Goal: Task Accomplishment & Management: Use online tool/utility

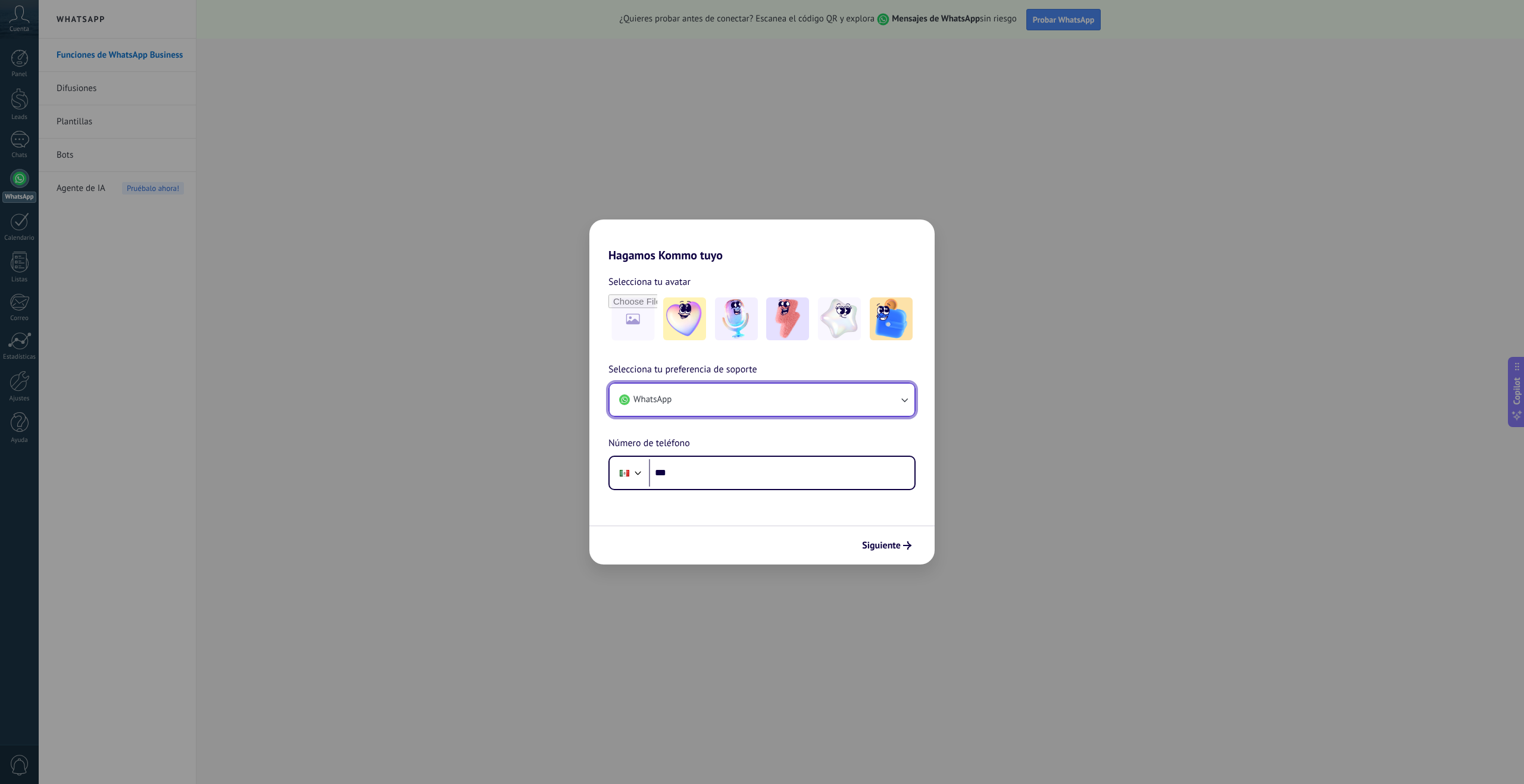
click at [854, 406] on button "WhatsApp" at bounding box center [762, 400] width 305 height 32
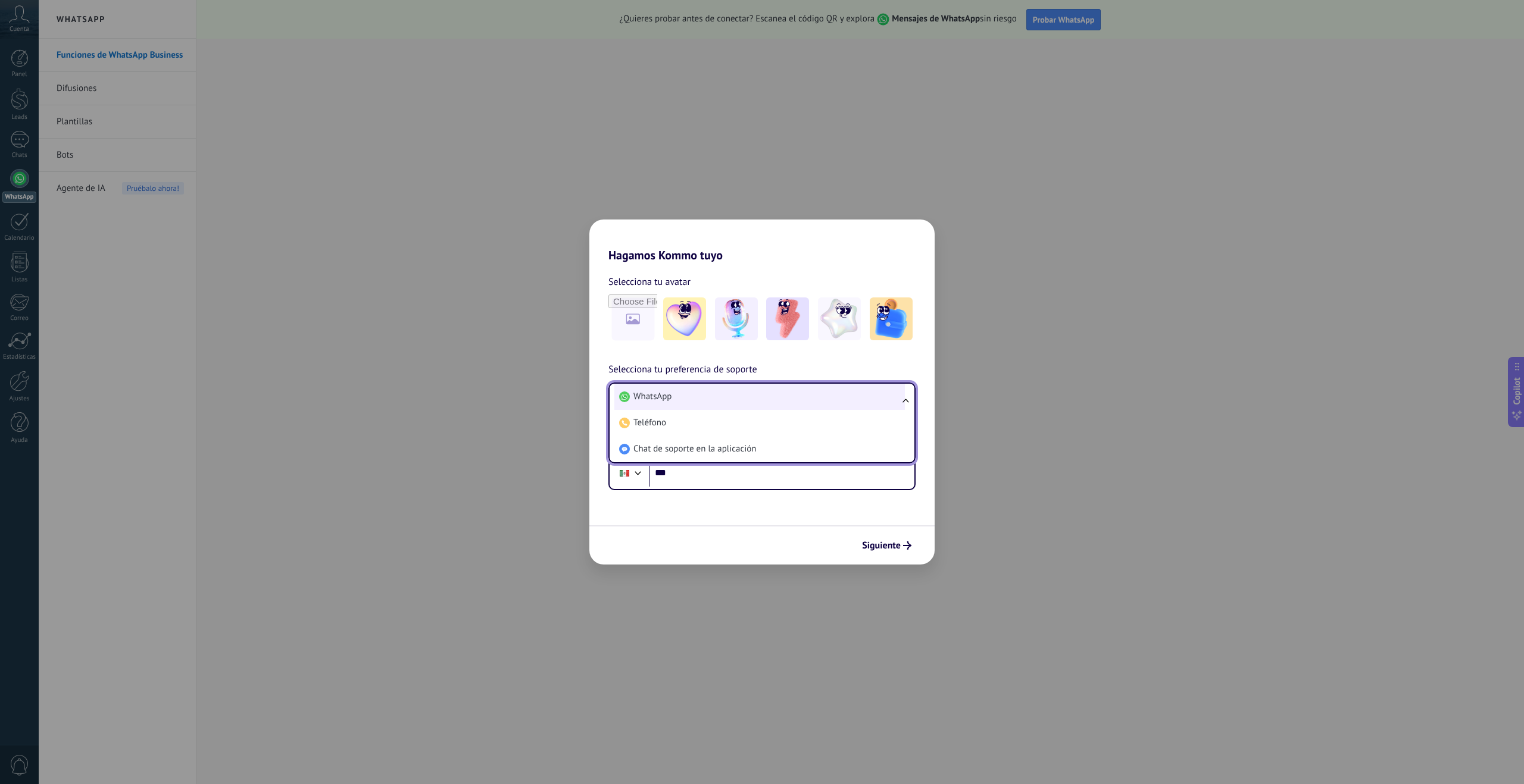
click at [849, 404] on li "WhatsApp" at bounding box center [759, 397] width 291 height 26
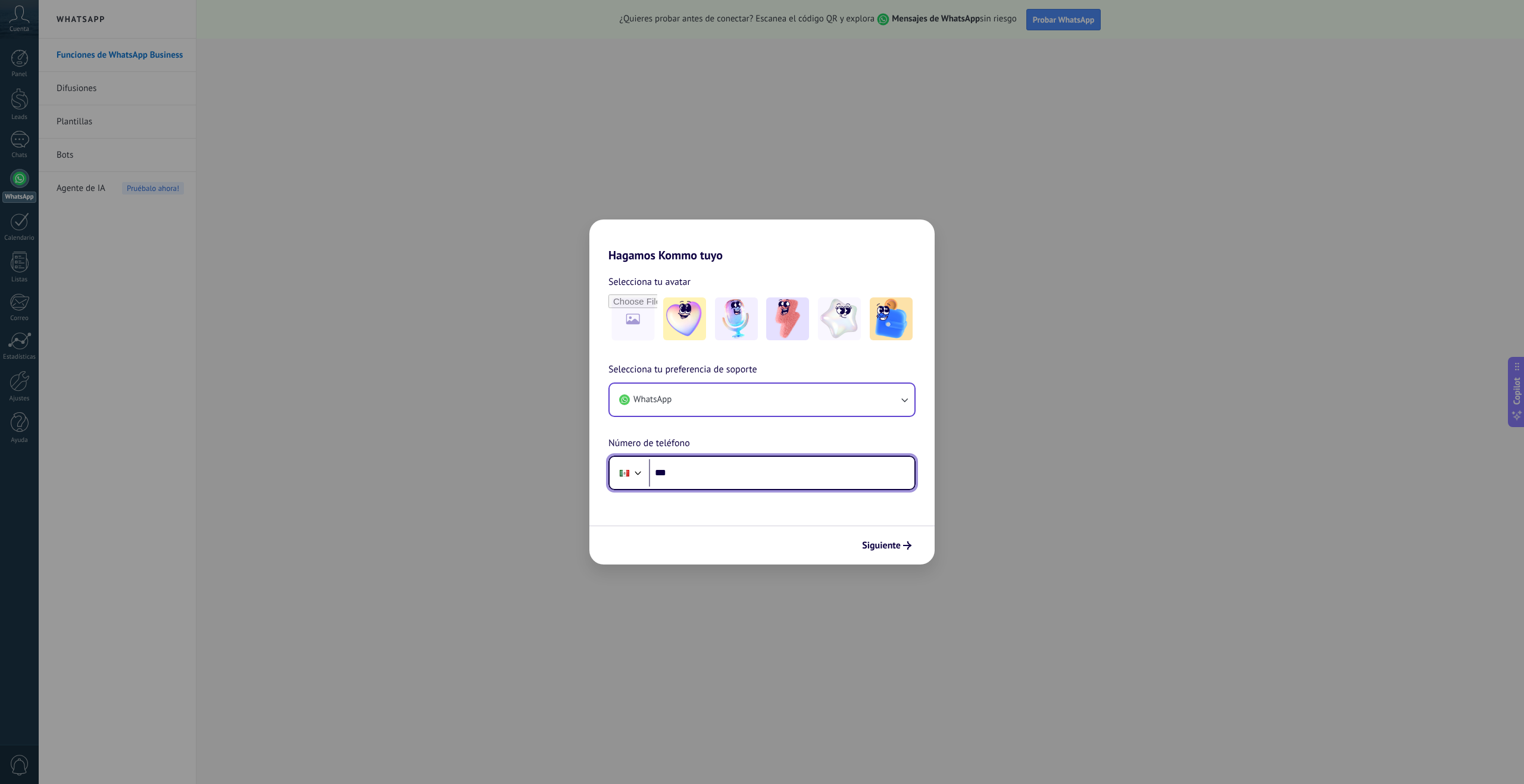
click at [784, 474] on input "***" at bounding box center [781, 472] width 266 height 27
type input "**********"
click at [883, 548] on span "Siguiente" at bounding box center [881, 545] width 39 height 8
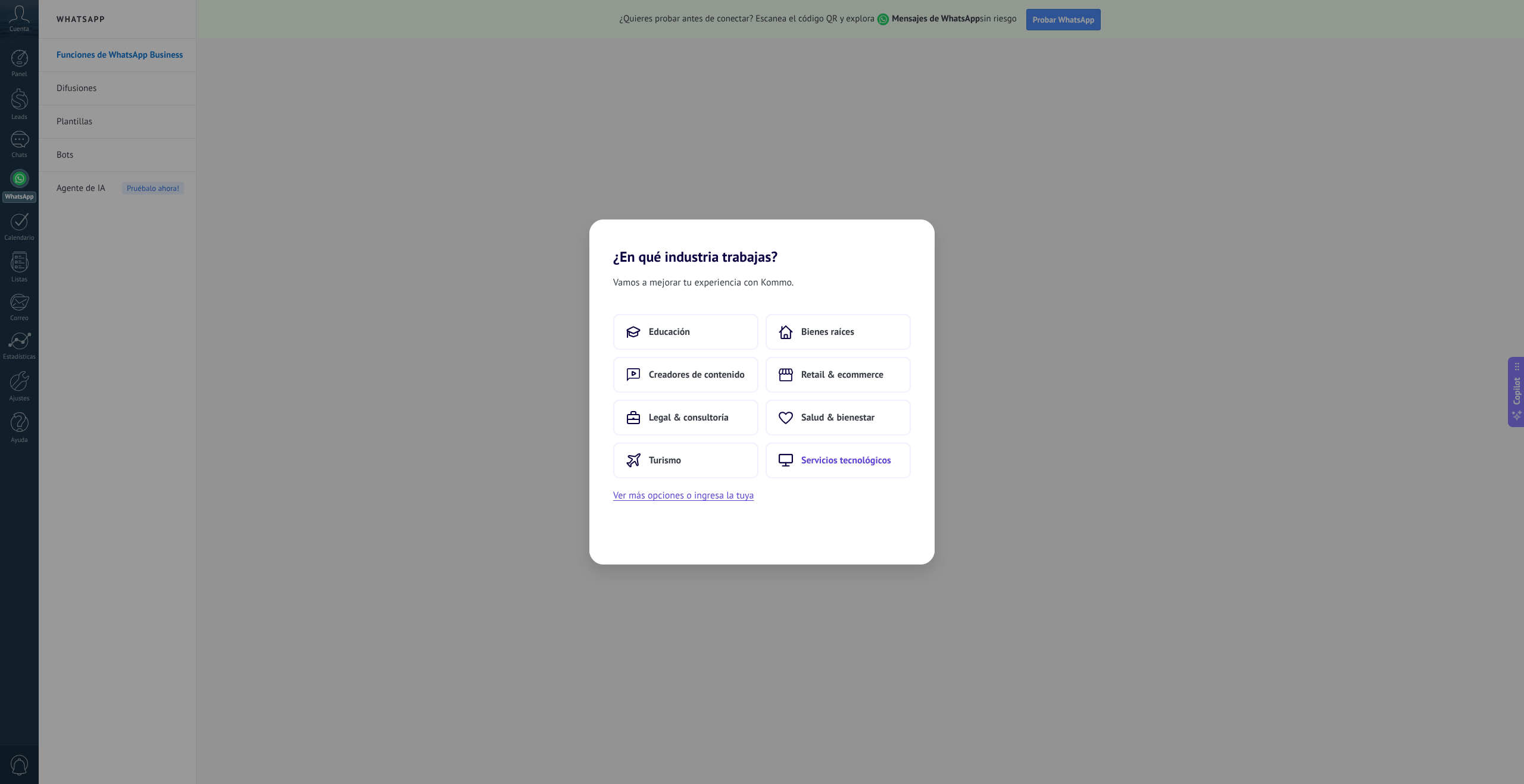
click at [815, 463] on span "Servicios tecnológicos" at bounding box center [846, 461] width 90 height 12
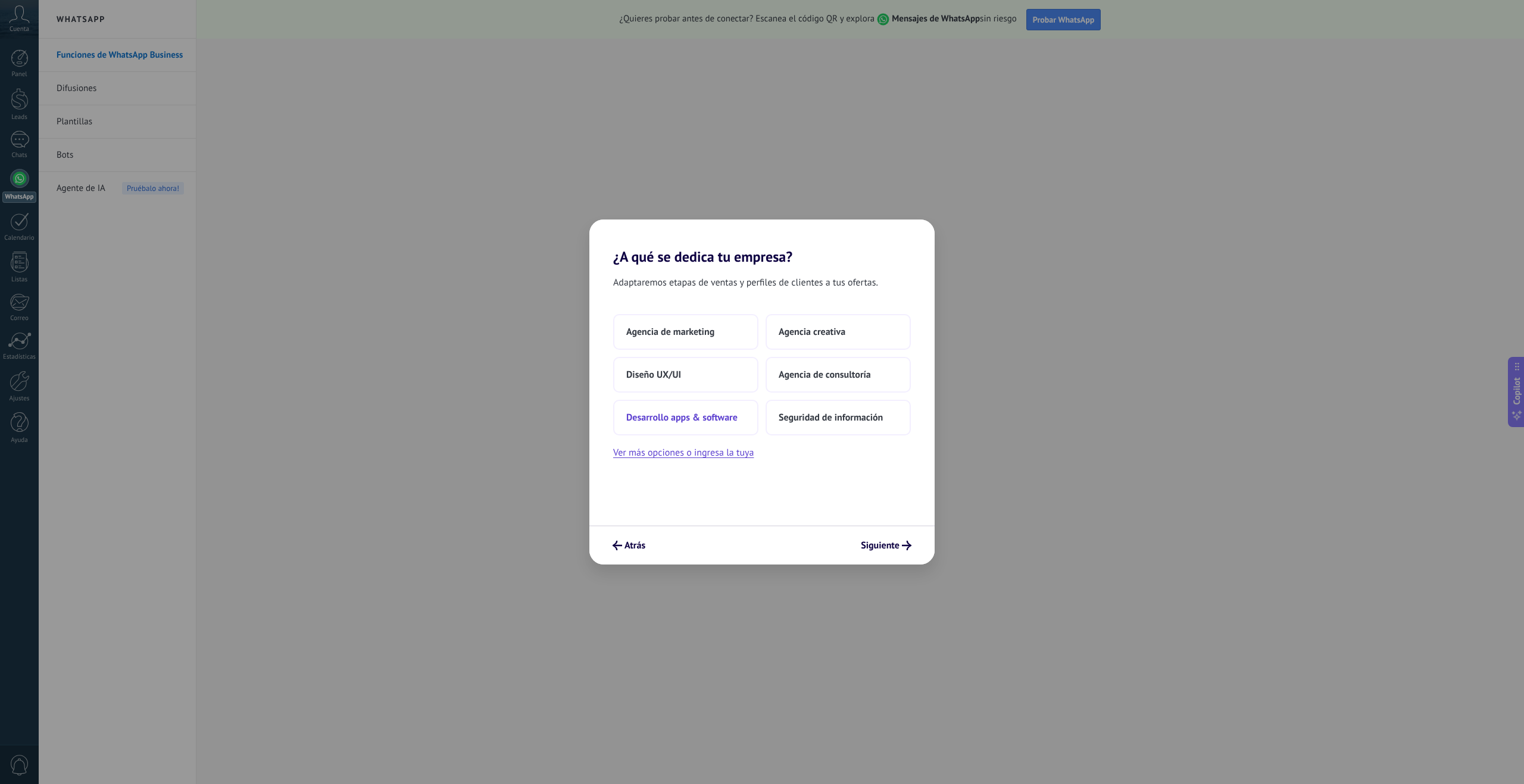
click at [744, 418] on button "Desarrollo apps & software" at bounding box center [686, 418] width 145 height 36
click at [816, 335] on button "2–5" at bounding box center [838, 331] width 145 height 36
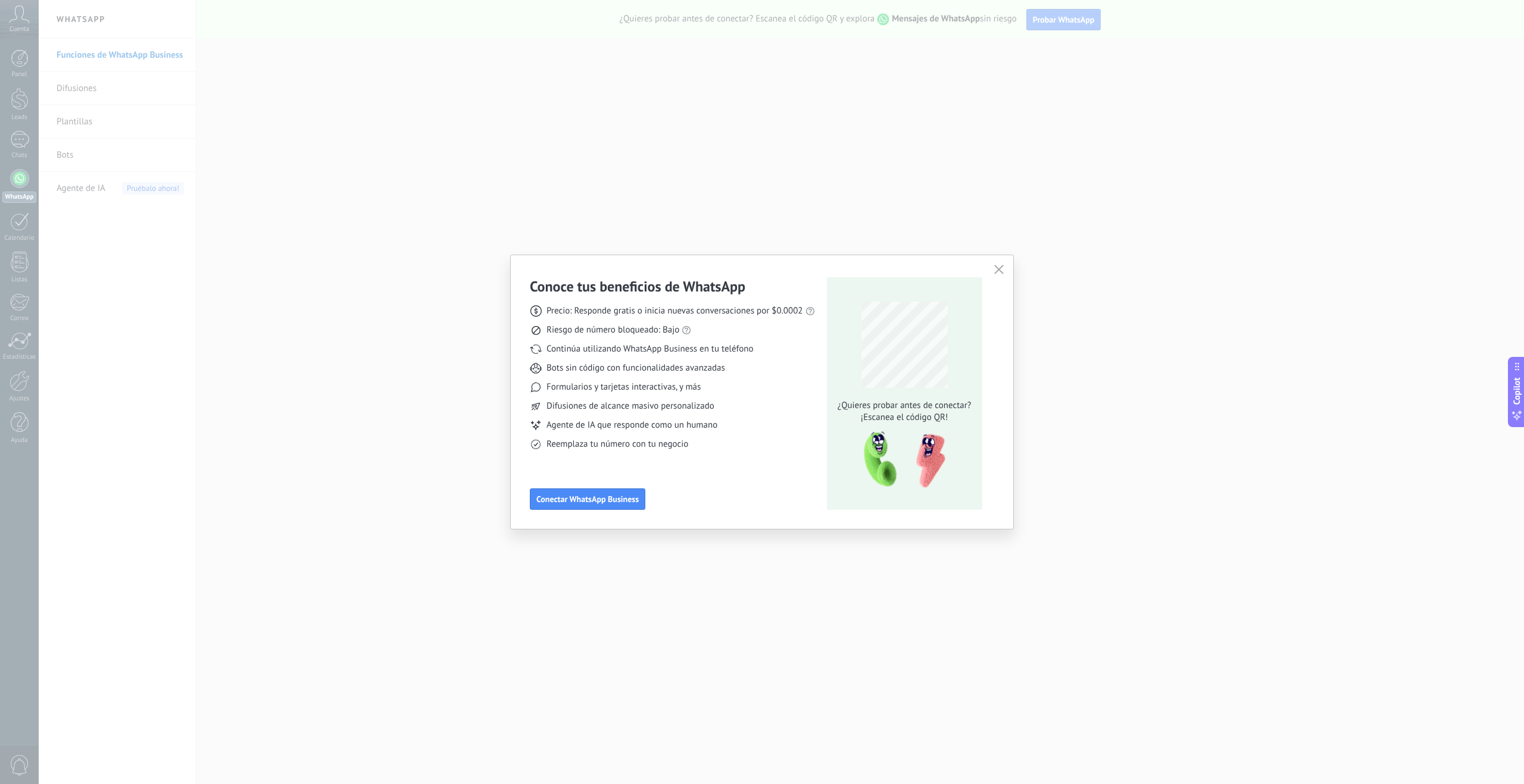
click at [602, 515] on div "Conoce tus beneficios de WhatsApp Precio: Responde gratis o inicia nuevas conve…" at bounding box center [762, 392] width 502 height 274
click at [602, 501] on span "Conectar WhatsApp Business" at bounding box center [587, 499] width 102 height 8
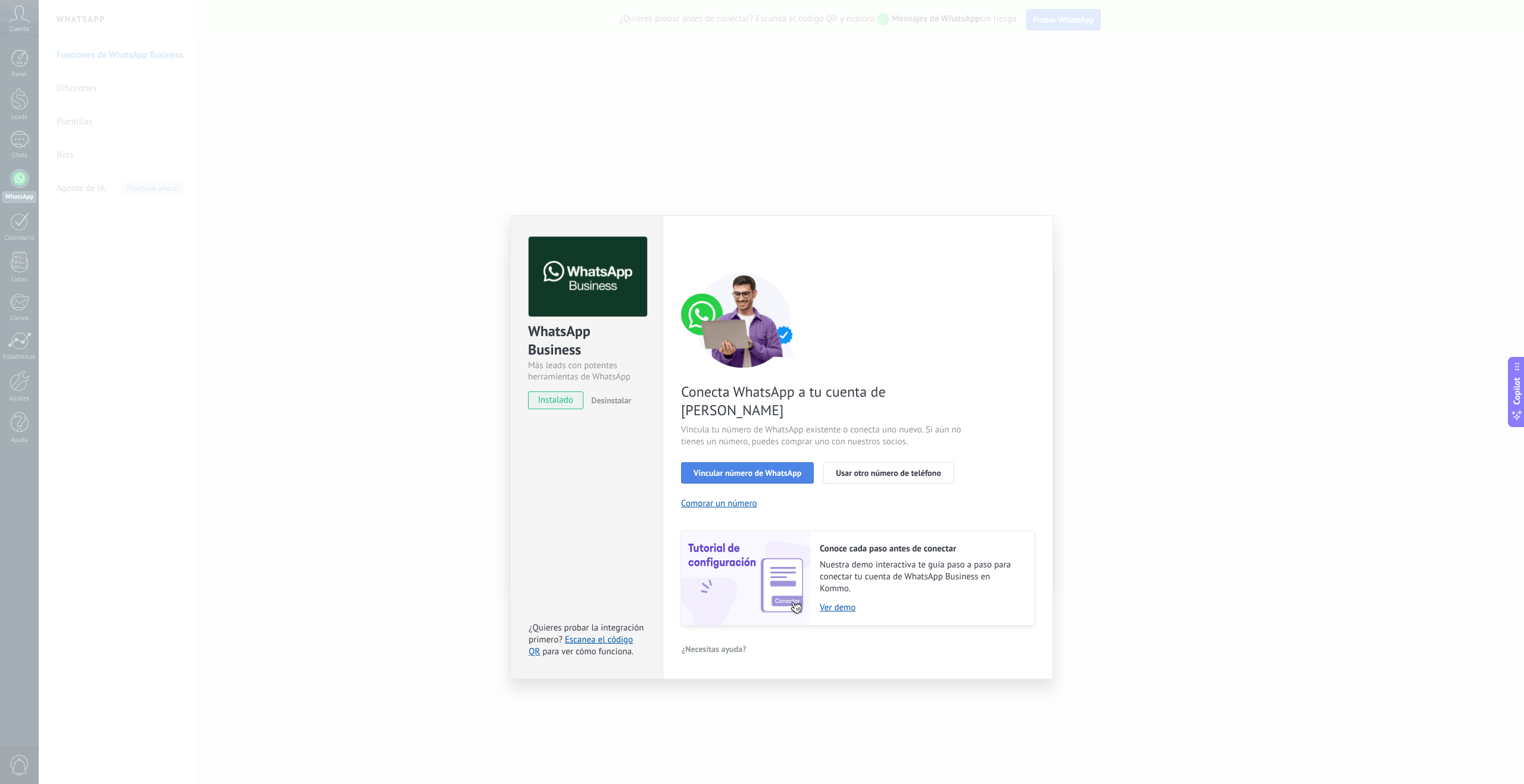
click at [786, 469] on span "Vincular número de WhatsApp" at bounding box center [748, 472] width 108 height 8
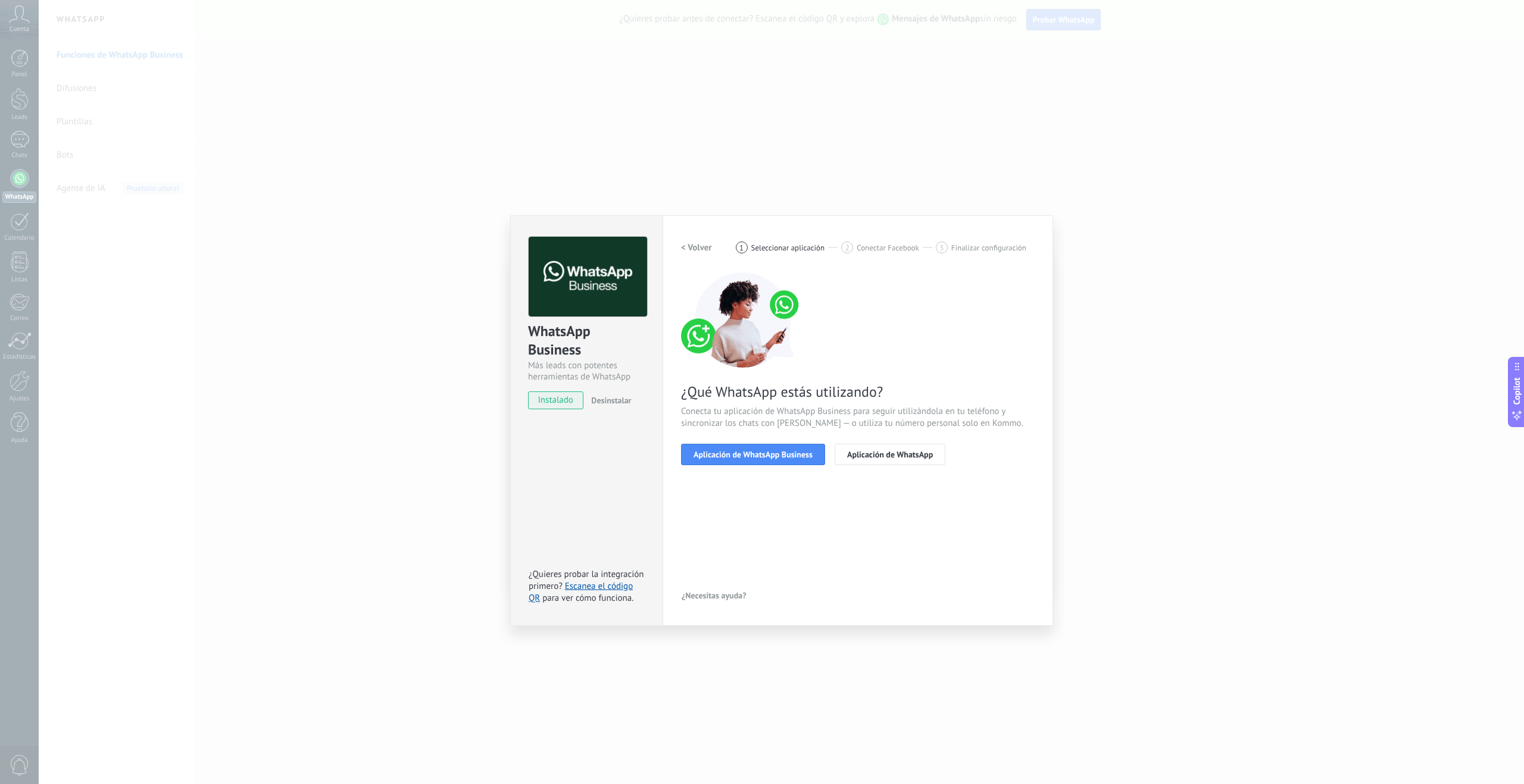
click at [786, 457] on span "Aplicación de WhatsApp Business" at bounding box center [753, 454] width 119 height 8
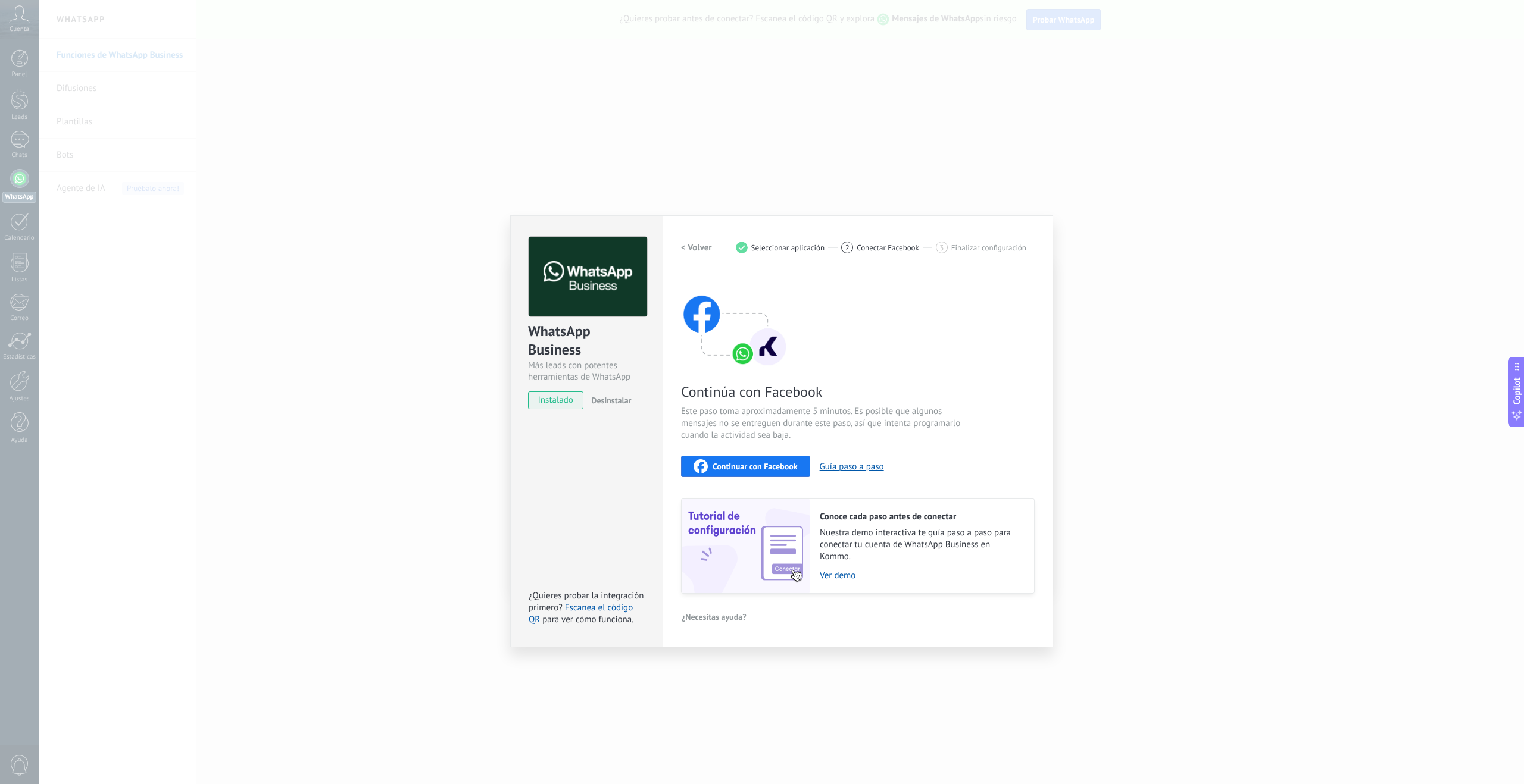
click at [732, 466] on span "Continuar con Facebook" at bounding box center [755, 466] width 85 height 8
click at [765, 466] on span "Continuar con Facebook" at bounding box center [755, 466] width 85 height 8
click at [748, 462] on span "Continuar con Facebook" at bounding box center [755, 466] width 85 height 8
